Goal: Check status: Check status

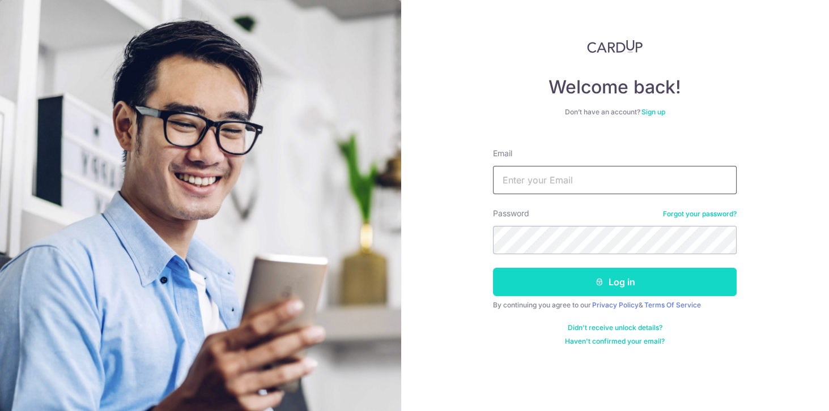
type input "[EMAIL_ADDRESS][DOMAIN_NAME]"
click at [570, 282] on button "Log in" at bounding box center [615, 282] width 244 height 28
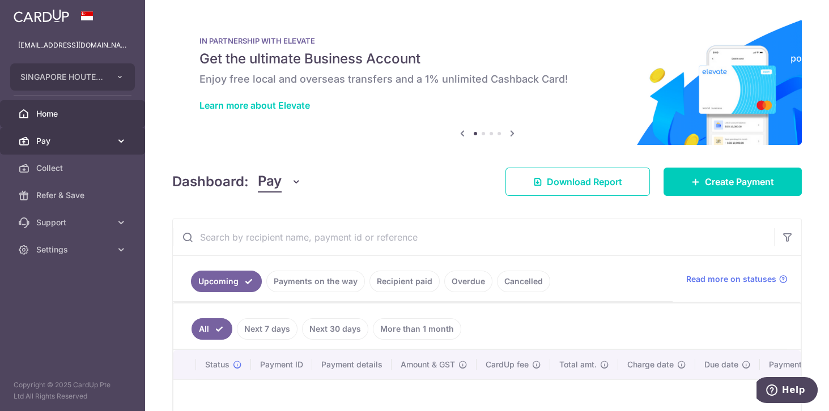
click at [99, 147] on link "Pay" at bounding box center [72, 140] width 145 height 27
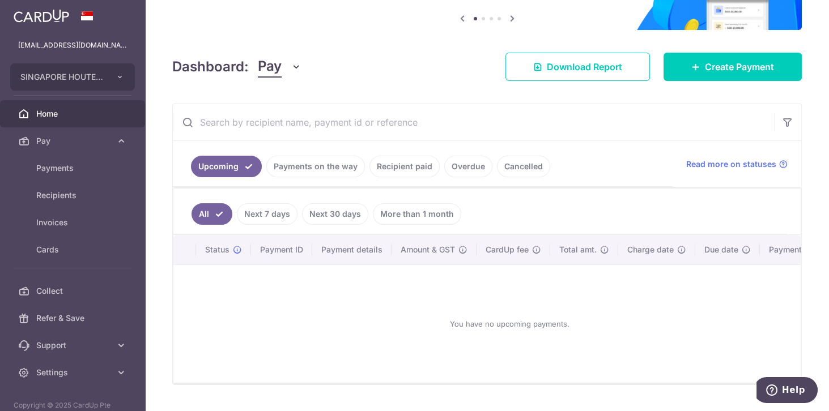
scroll to position [129, 0]
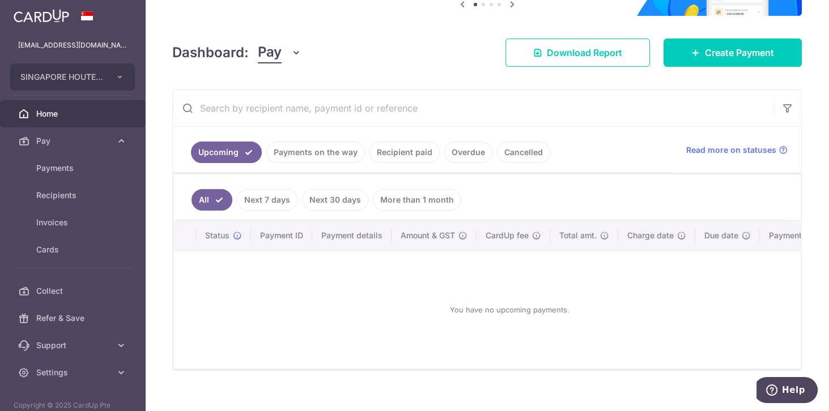
click at [325, 153] on link "Payments on the way" at bounding box center [315, 153] width 99 height 22
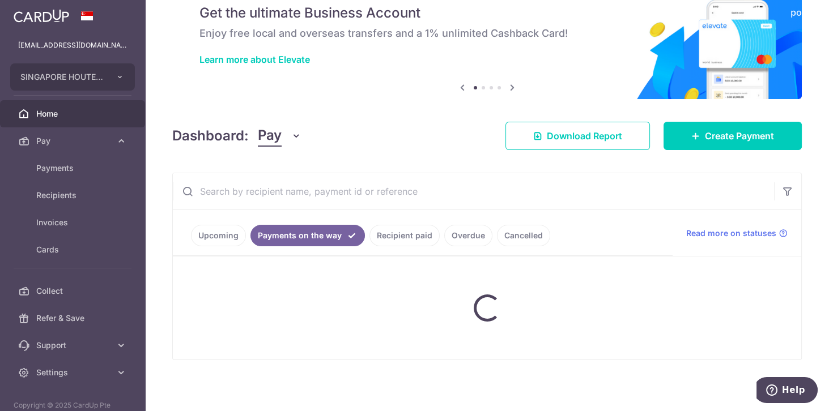
scroll to position [95, 0]
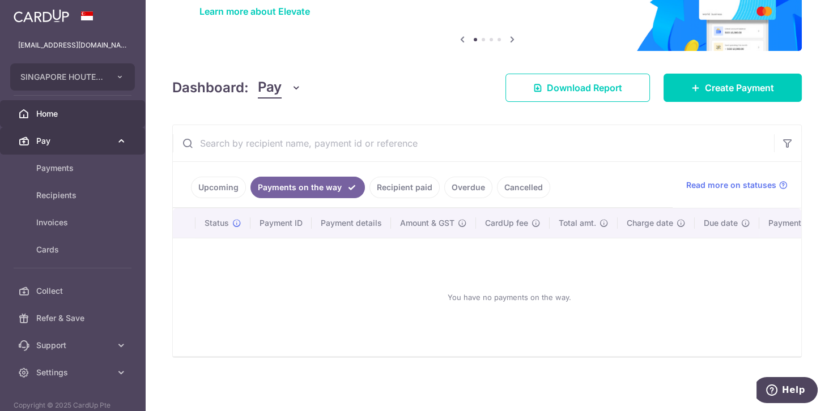
click at [78, 143] on span "Pay" at bounding box center [73, 140] width 75 height 11
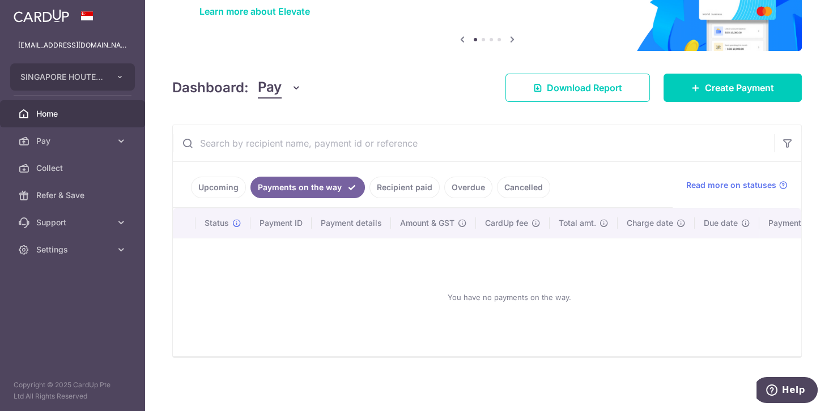
click at [407, 193] on link "Recipient paid" at bounding box center [404, 188] width 70 height 22
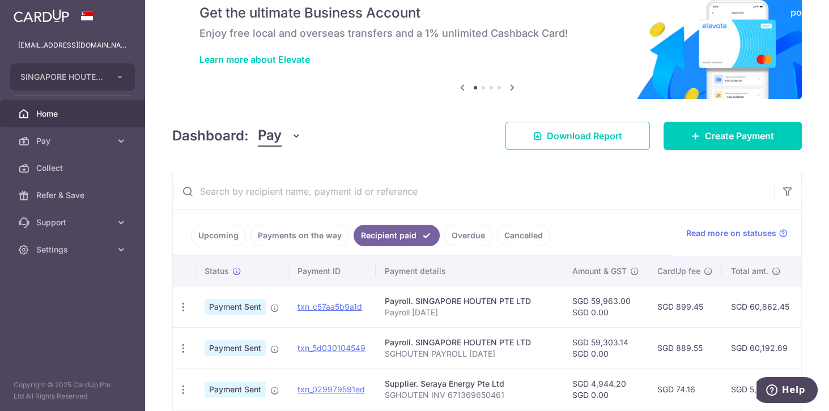
scroll to position [129, 0]
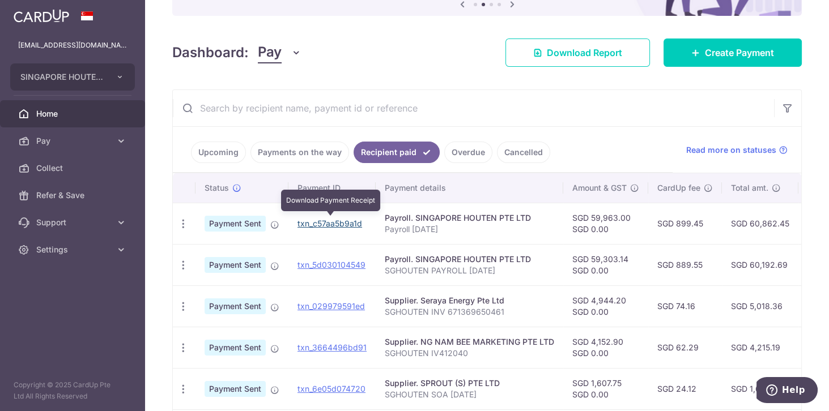
click at [318, 225] on link "txn_c57aa5b9a1d" at bounding box center [329, 224] width 65 height 10
